Goal: Use online tool/utility

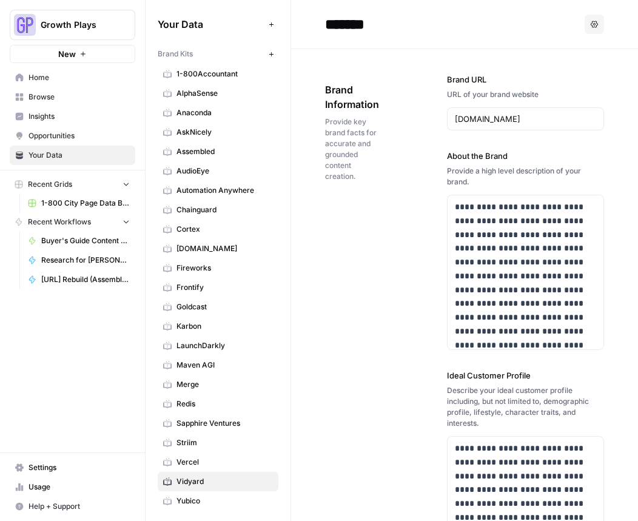
scroll to position [12982, 0]
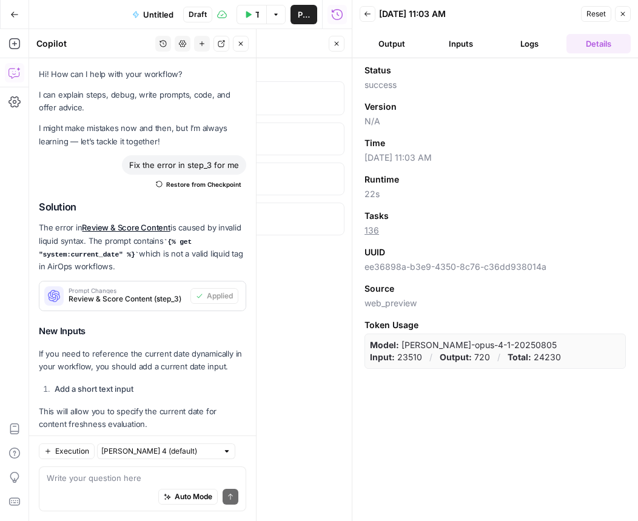
scroll to position [355, 0]
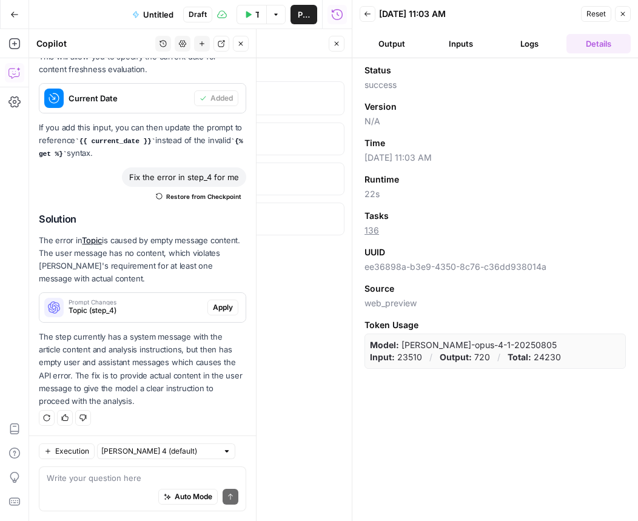
click at [633, 10] on header "Back [DATE] 11:03 AM Reset Close Output Inputs Logs Details" at bounding box center [495, 29] width 286 height 58
click at [627, 11] on button "Close" at bounding box center [623, 14] width 16 height 16
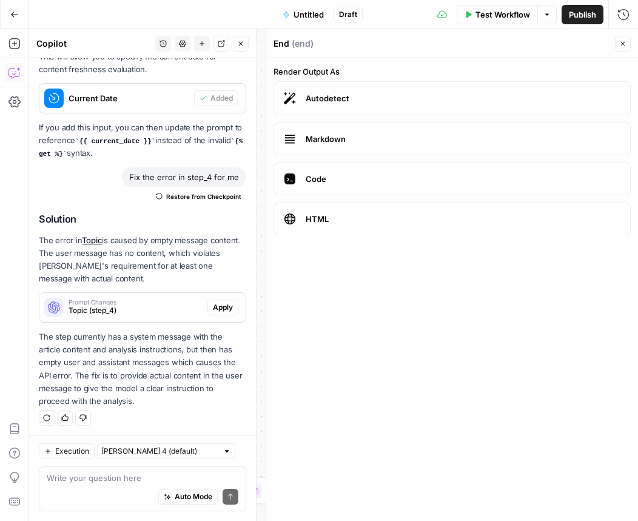
drag, startPoint x: 621, startPoint y: 46, endPoint x: 638, endPoint y: 43, distance: 16.6
click at [622, 45] on icon "button" at bounding box center [622, 43] width 7 height 7
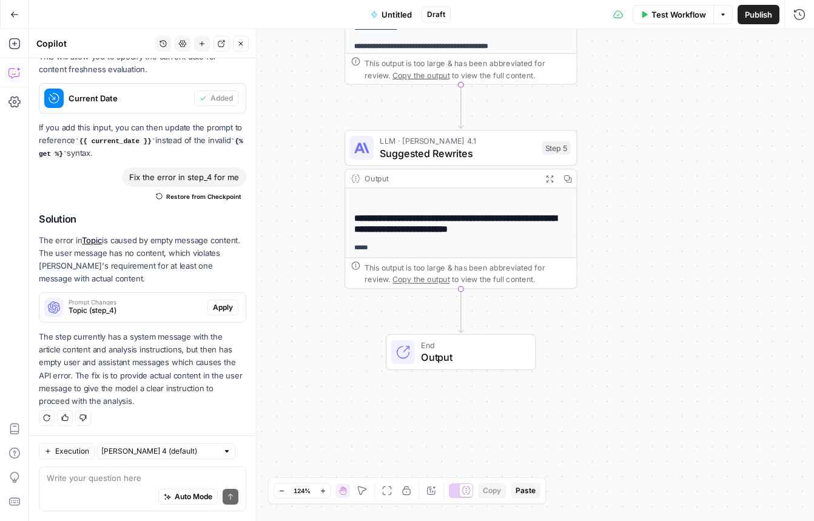
scroll to position [194, 0]
click at [551, 177] on icon "button" at bounding box center [549, 178] width 7 height 7
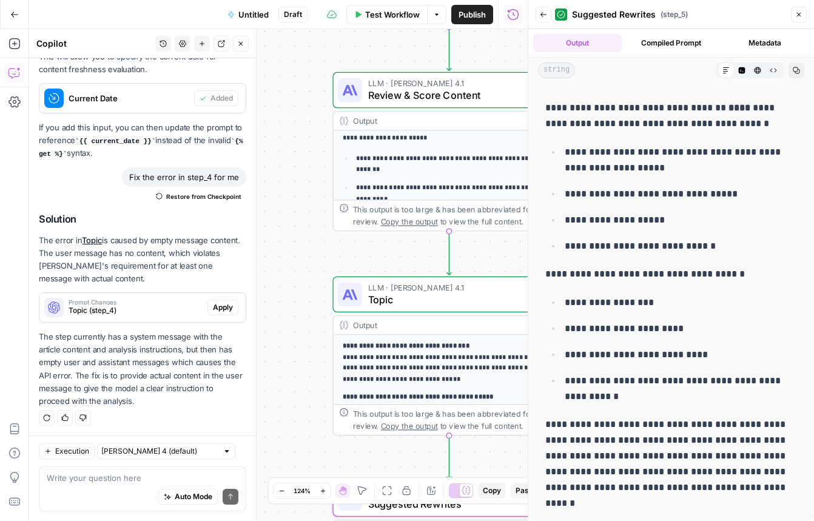
scroll to position [316, 0]
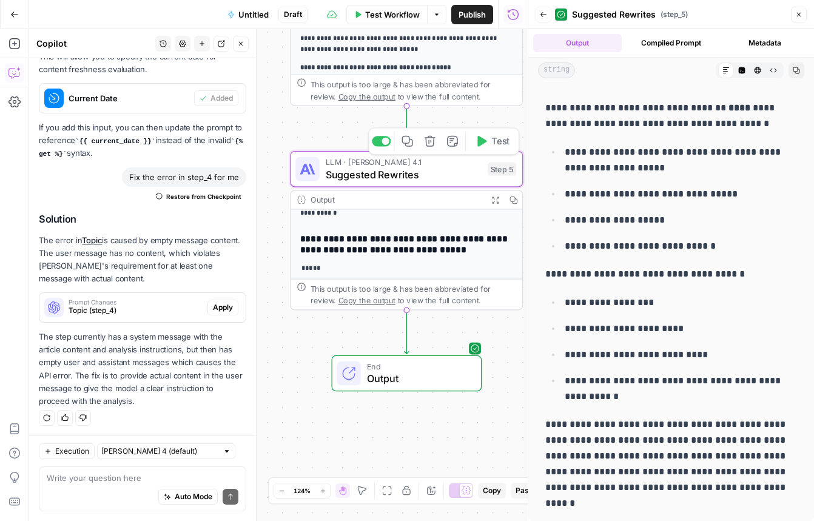
click at [420, 185] on div "LLM · [PERSON_NAME] 4.1 Suggested Rewrites Step 5 Copy step Delete step Add Not…" at bounding box center [406, 169] width 233 height 36
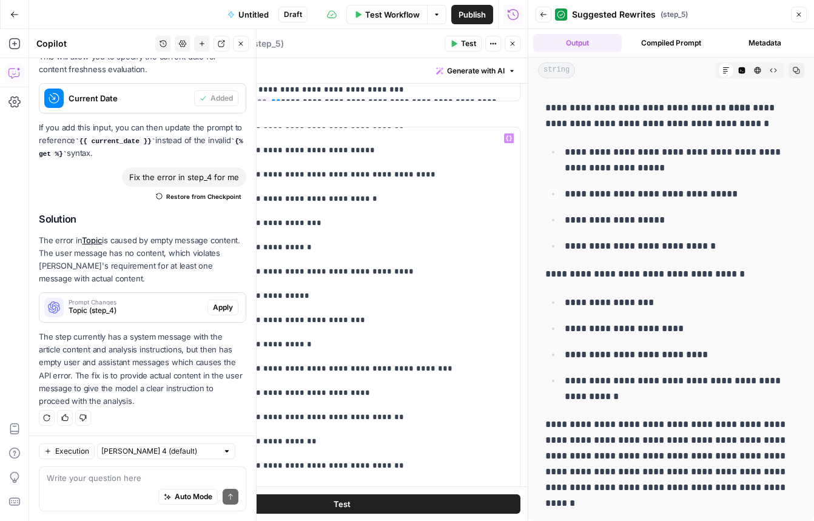
scroll to position [1432, 0]
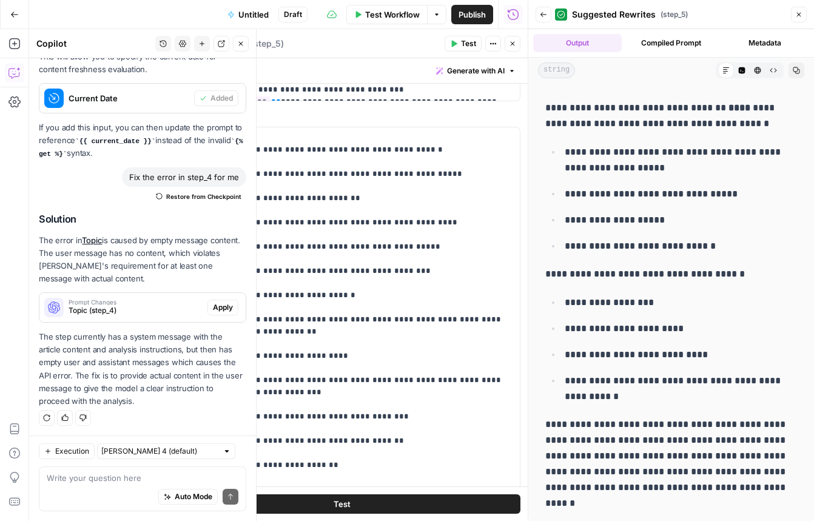
click at [363, 508] on button "Test" at bounding box center [341, 503] width 357 height 19
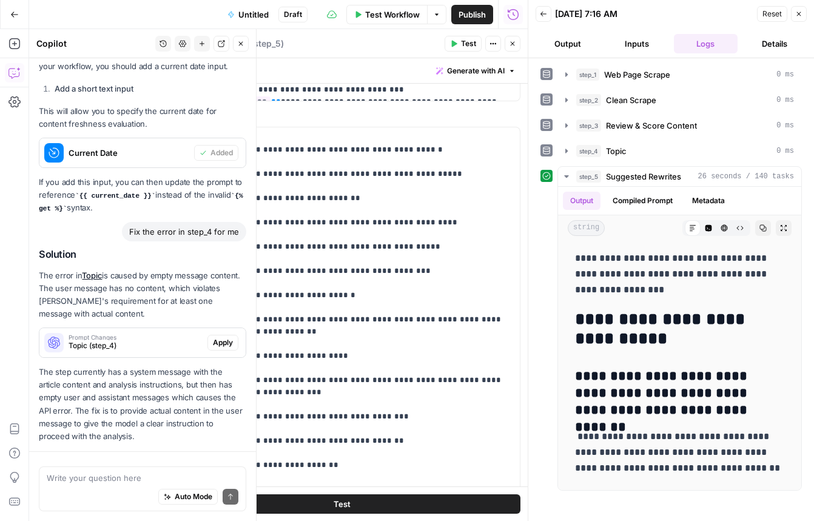
scroll to position [355, 0]
